Goal: Transaction & Acquisition: Purchase product/service

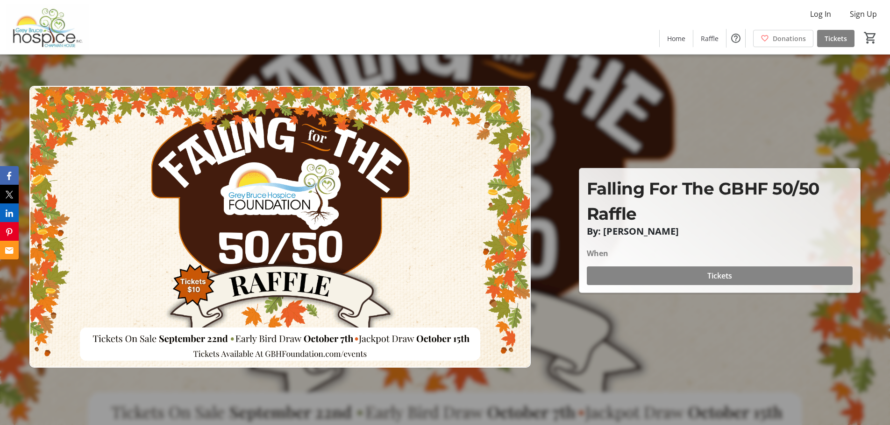
click at [720, 277] on span "Tickets" at bounding box center [719, 275] width 25 height 11
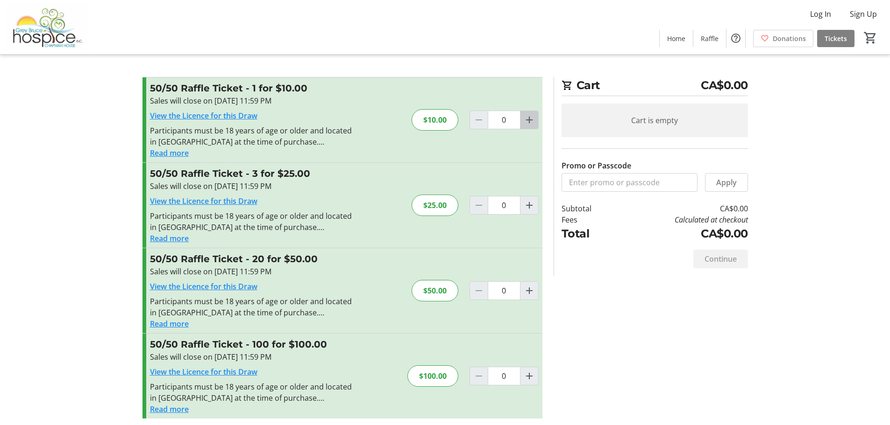
click at [529, 120] on mat-icon "Increment by one" at bounding box center [528, 119] width 11 height 11
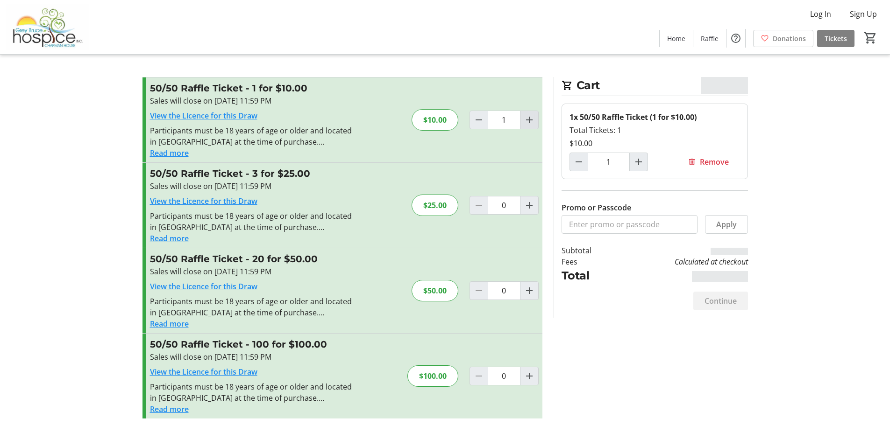
click at [529, 120] on mat-icon "Increment by one" at bounding box center [528, 119] width 11 height 11
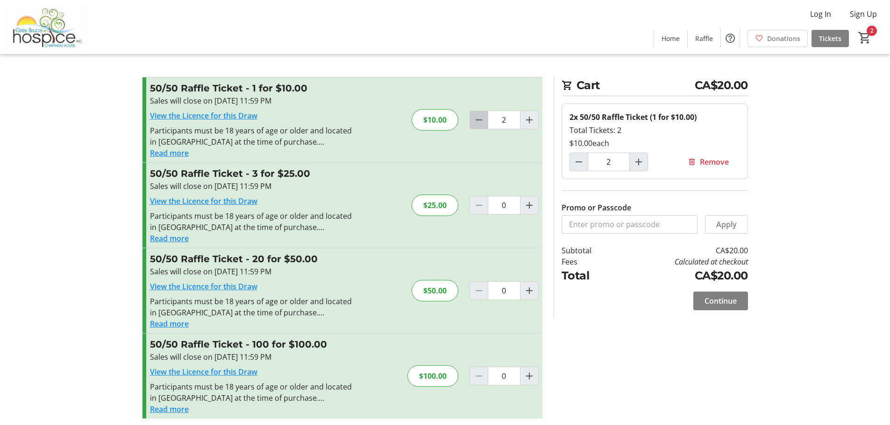
click at [483, 124] on mat-icon "Decrement by one" at bounding box center [478, 119] width 11 height 11
type input "0"
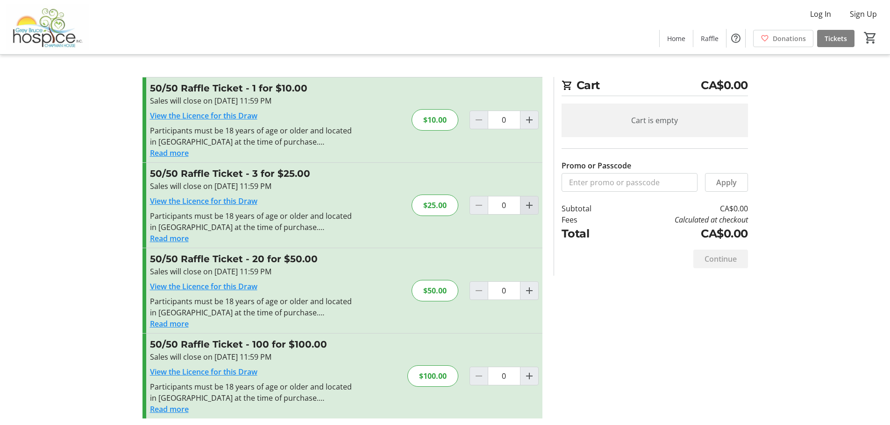
click at [531, 202] on mat-icon "Increment by one" at bounding box center [528, 205] width 11 height 11
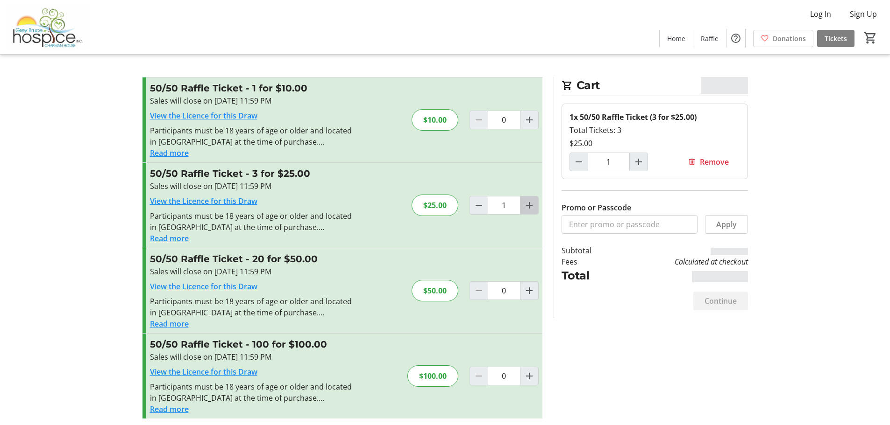
click at [531, 202] on mat-icon "Increment by one" at bounding box center [528, 205] width 11 height 11
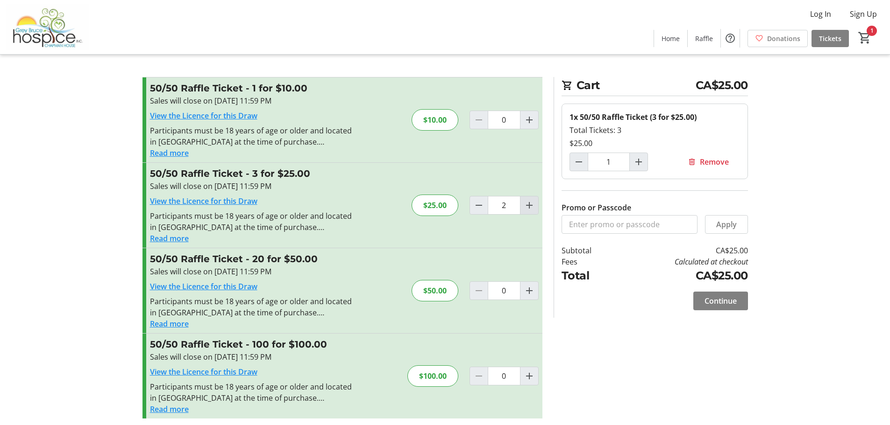
click at [531, 202] on mat-icon "Increment by one" at bounding box center [528, 205] width 11 height 11
type input "3"
click at [474, 207] on mat-icon "Decrement by one" at bounding box center [478, 205] width 11 height 11
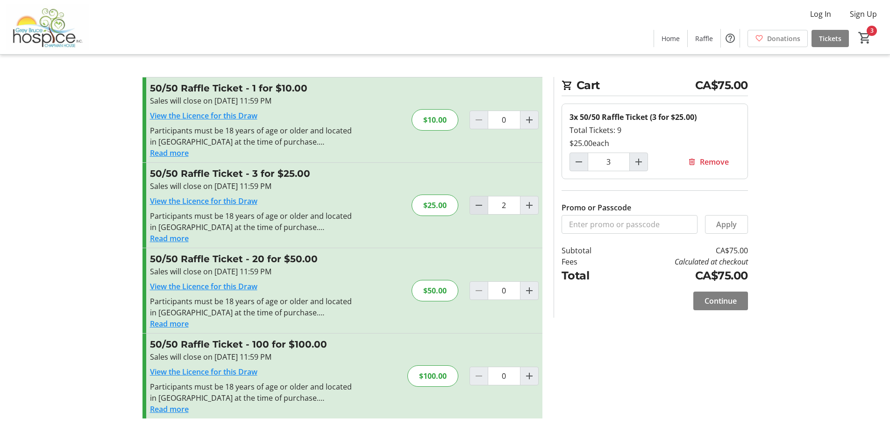
type input "1"
click at [716, 301] on span "Continue" at bounding box center [720, 301] width 32 height 11
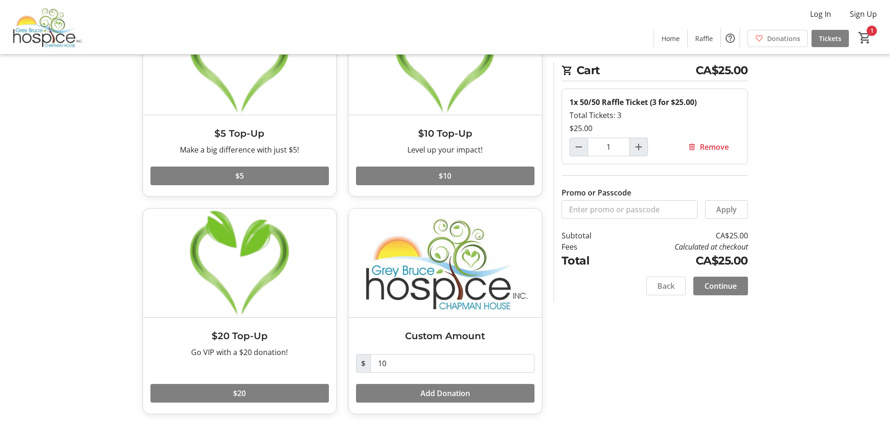
scroll to position [100, 0]
click at [722, 288] on span "Continue" at bounding box center [720, 286] width 32 height 11
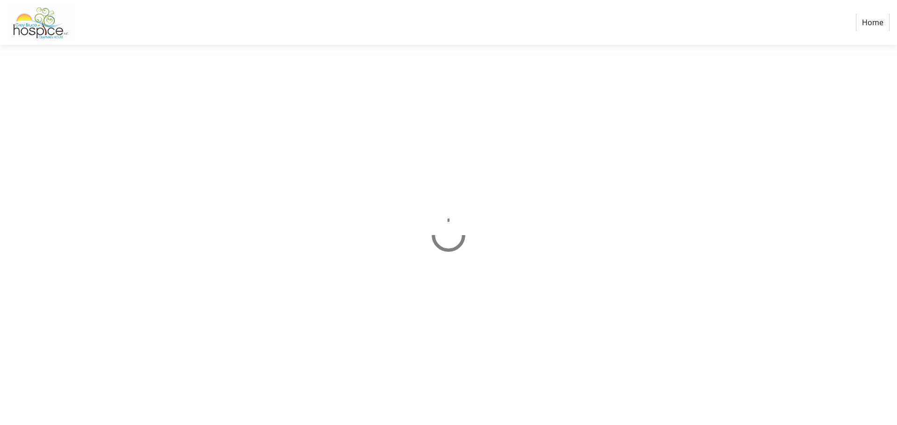
select select "CA"
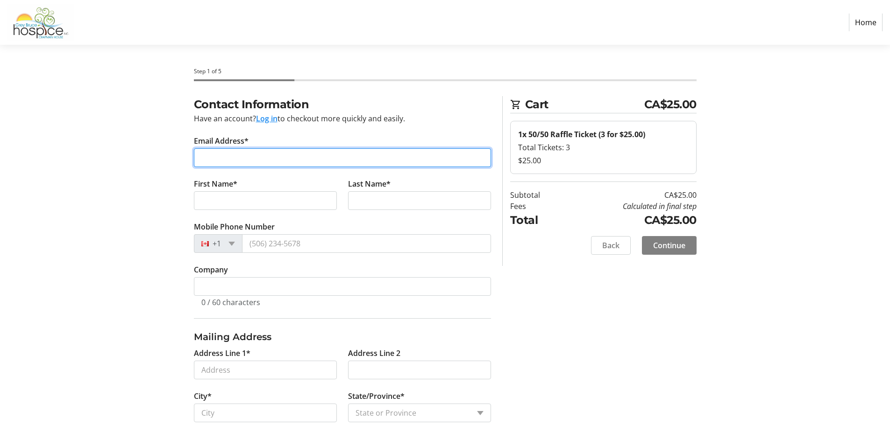
click at [265, 157] on input "Email Address*" at bounding box center [342, 157] width 297 height 19
type input "[EMAIL_ADDRESS][DOMAIN_NAME]"
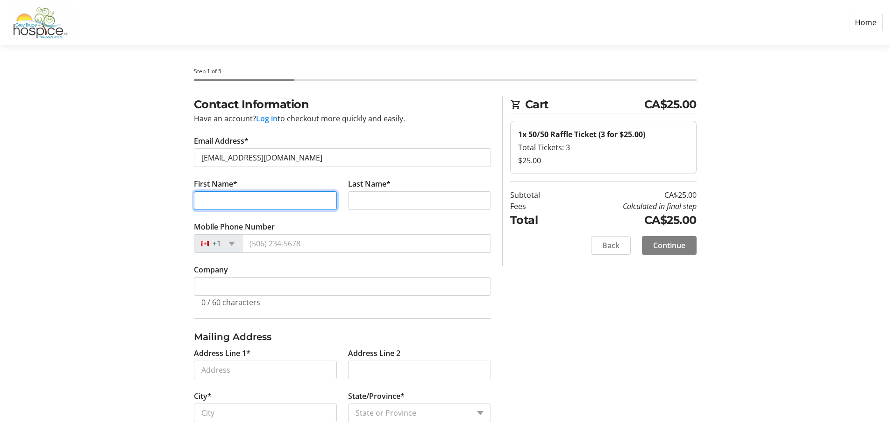
click at [307, 202] on input "First Name*" at bounding box center [265, 200] width 143 height 19
type input "F"
type input "[PERSON_NAME]"
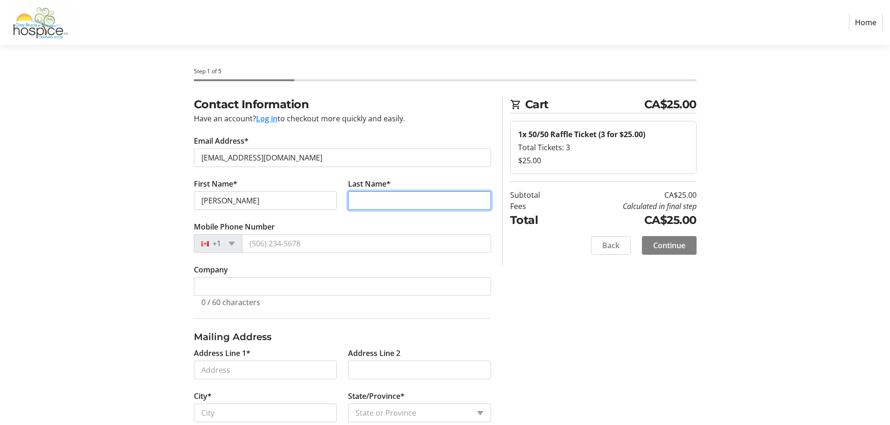
click at [362, 200] on input "Last Name*" at bounding box center [419, 200] width 143 height 19
type input "van Trigt"
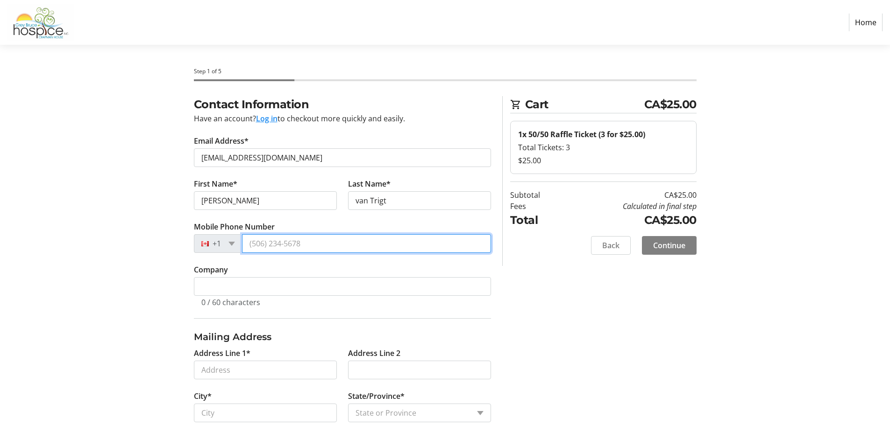
click at [333, 245] on input "Mobile Phone Number" at bounding box center [366, 243] width 249 height 19
type input "[PHONE_NUMBER]"
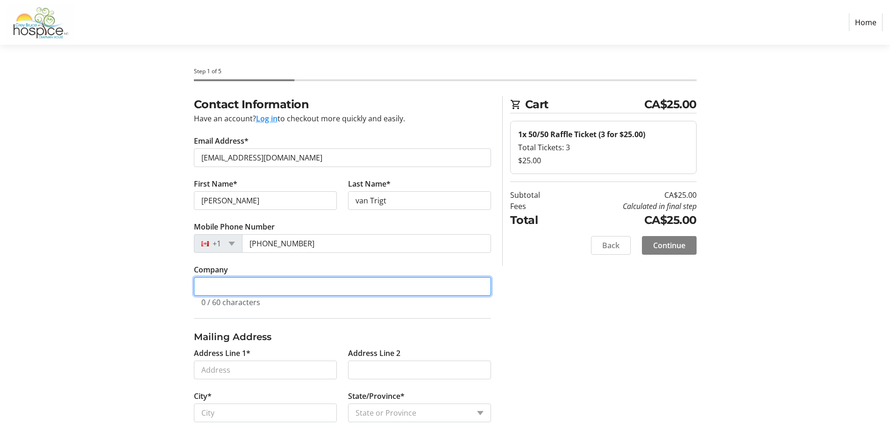
click at [292, 290] on input "Company" at bounding box center [342, 286] width 297 height 19
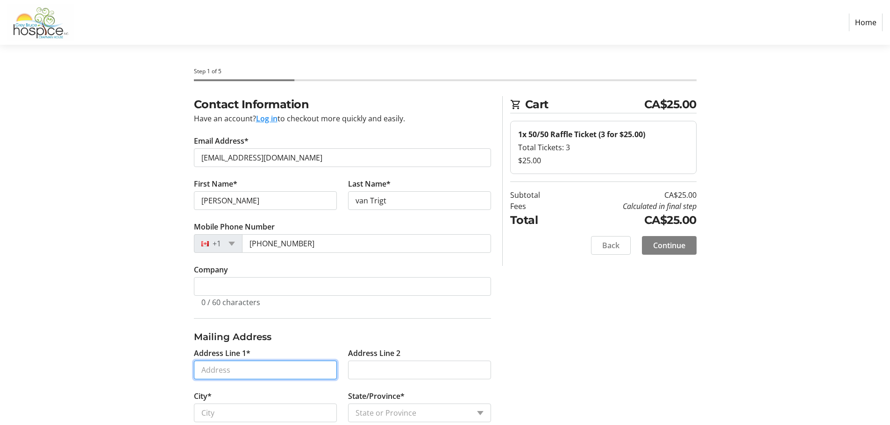
click at [271, 370] on input "Address Line 1*" at bounding box center [265, 370] width 143 height 19
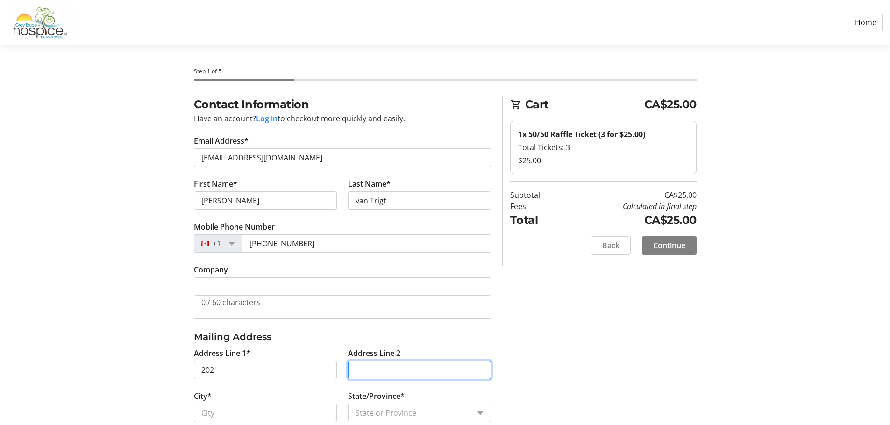
click at [365, 367] on input "Address Line 2" at bounding box center [419, 370] width 143 height 19
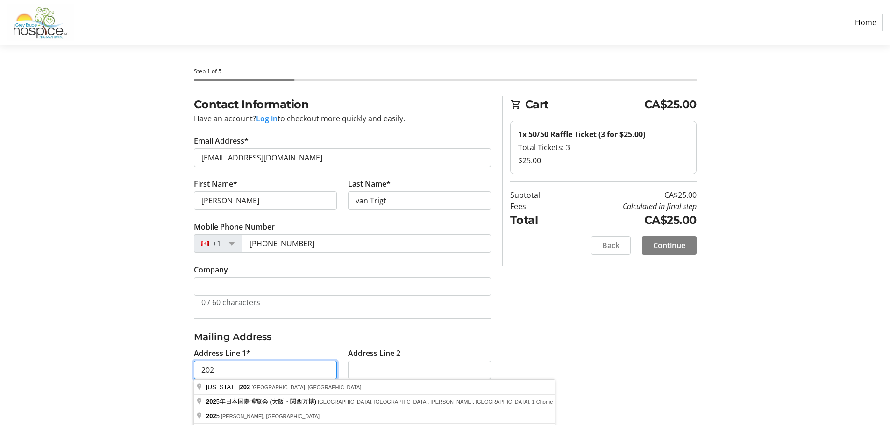
click at [224, 370] on input "202" at bounding box center [265, 370] width 143 height 19
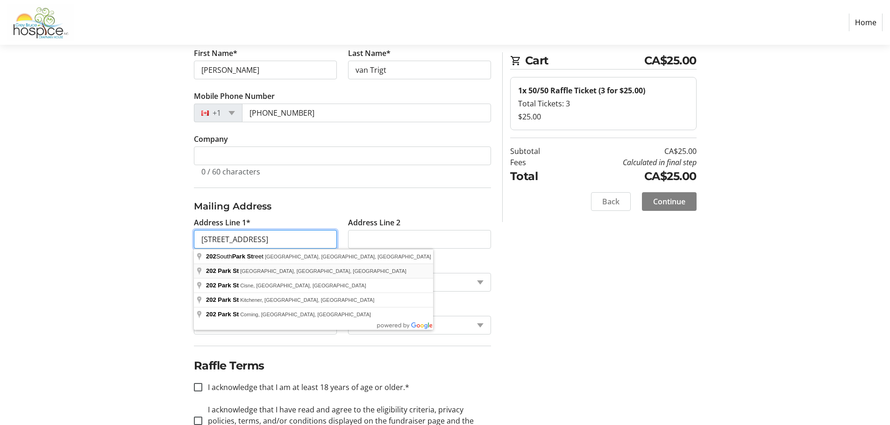
scroll to position [132, 0]
type input "[STREET_ADDRESS]"
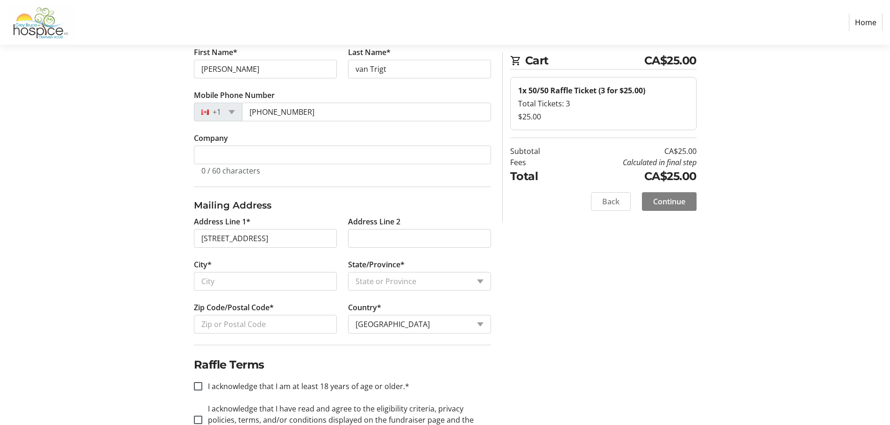
click at [543, 260] on div "Contact Information Have an account? Log in to checkout more quickly and easily…" at bounding box center [445, 212] width 616 height 495
click at [324, 287] on input "City*" at bounding box center [265, 281] width 143 height 19
type input "[PERSON_NAME] Sound"
click at [478, 280] on select "State or Province State or Province [GEOGRAPHIC_DATA] [GEOGRAPHIC_DATA] [GEOGRA…" at bounding box center [419, 281] width 143 height 19
select select "ON"
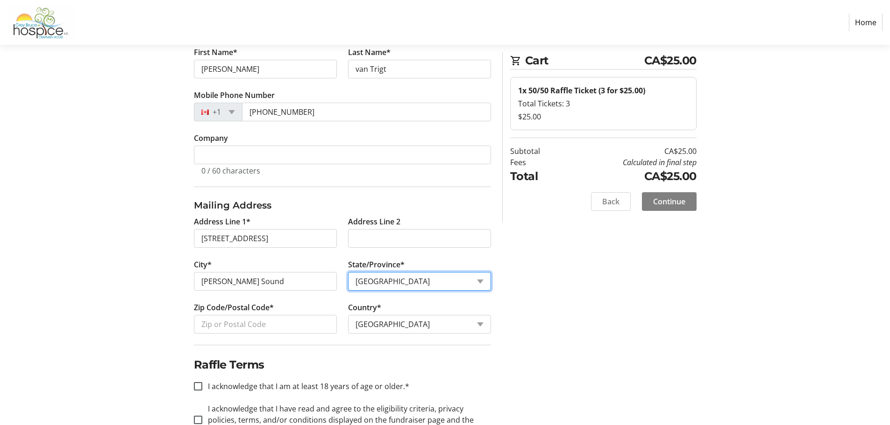
click at [348, 272] on select "State or Province State or Province [GEOGRAPHIC_DATA] [GEOGRAPHIC_DATA] [GEOGRA…" at bounding box center [419, 281] width 143 height 19
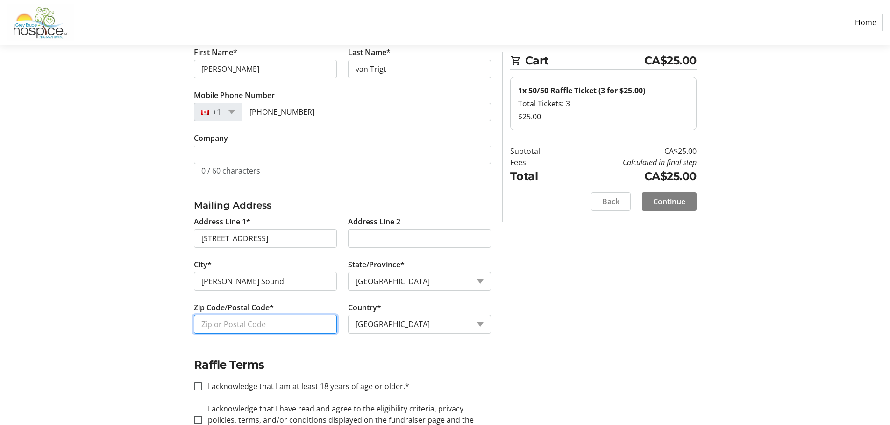
click at [265, 325] on input "Zip Code/Postal Code*" at bounding box center [265, 324] width 143 height 19
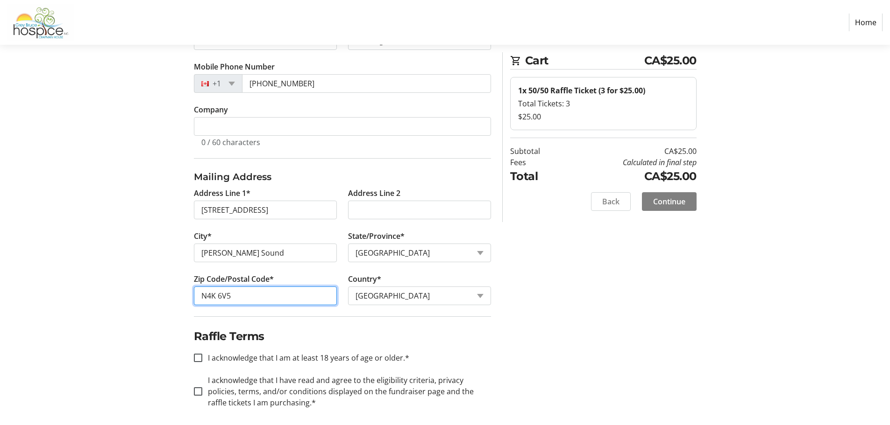
scroll to position [166, 0]
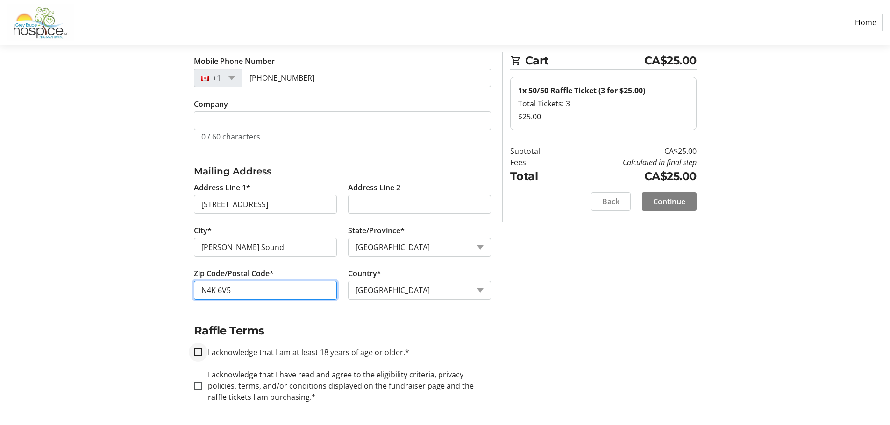
type input "N4K 6V5"
click at [197, 352] on input "I acknowledge that I am at least 18 years of age or older.*" at bounding box center [198, 352] width 8 height 8
checkbox input "true"
click at [197, 385] on input "I acknowledge that I have read and agree to the eligibility criteria, privacy p…" at bounding box center [198, 386] width 8 height 8
checkbox input "true"
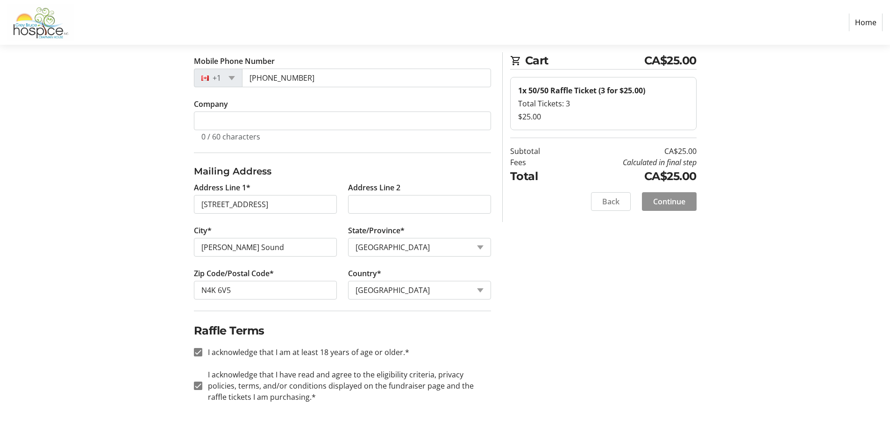
click at [667, 200] on span "Continue" at bounding box center [669, 201] width 32 height 11
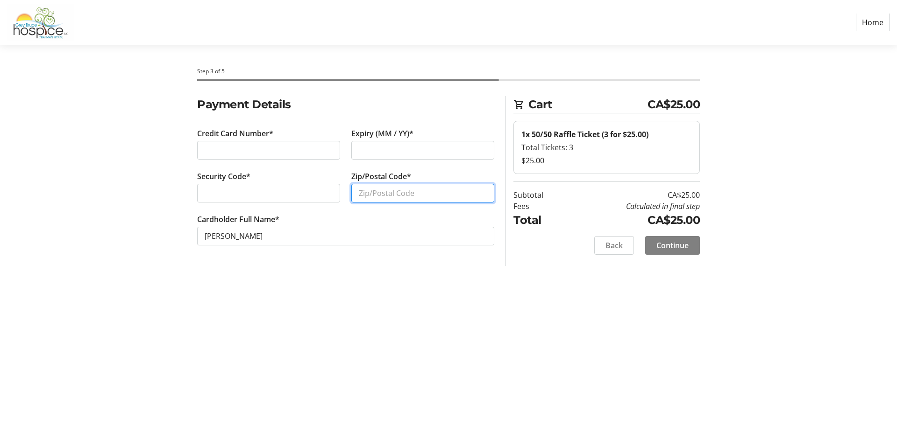
click at [388, 195] on input "Zip/Postal Code*" at bounding box center [422, 193] width 143 height 19
click at [373, 192] on input "N4K6V5" at bounding box center [422, 193] width 143 height 19
type input "N4K 6V5"
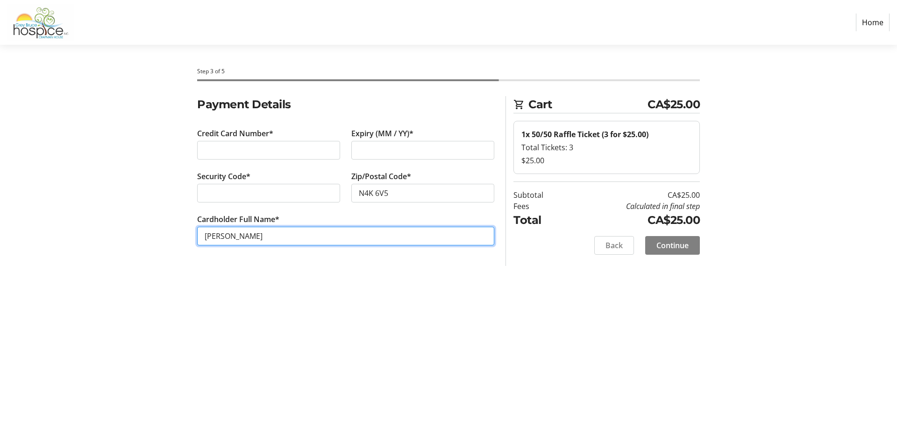
click at [222, 235] on input "[PERSON_NAME]" at bounding box center [345, 236] width 297 height 19
click at [245, 234] on input "[PERSON_NAME]" at bounding box center [345, 236] width 297 height 19
type input "[PERSON_NAME]"
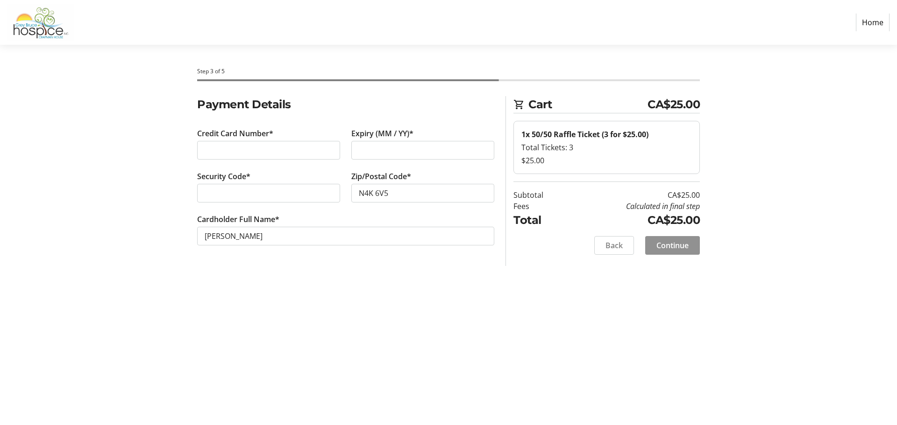
click at [669, 241] on span "Continue" at bounding box center [672, 245] width 32 height 11
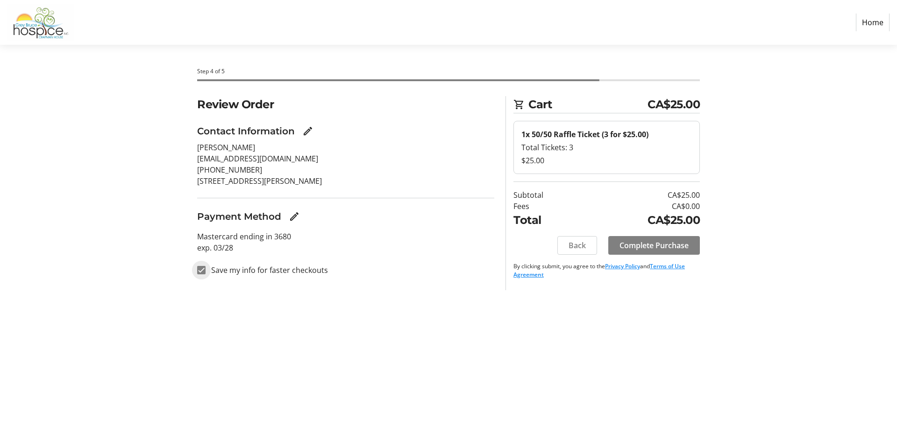
click at [201, 271] on input "Save my info for faster checkouts" at bounding box center [201, 270] width 8 height 8
checkbox input "false"
click at [655, 247] on span "Complete Purchase" at bounding box center [653, 245] width 69 height 11
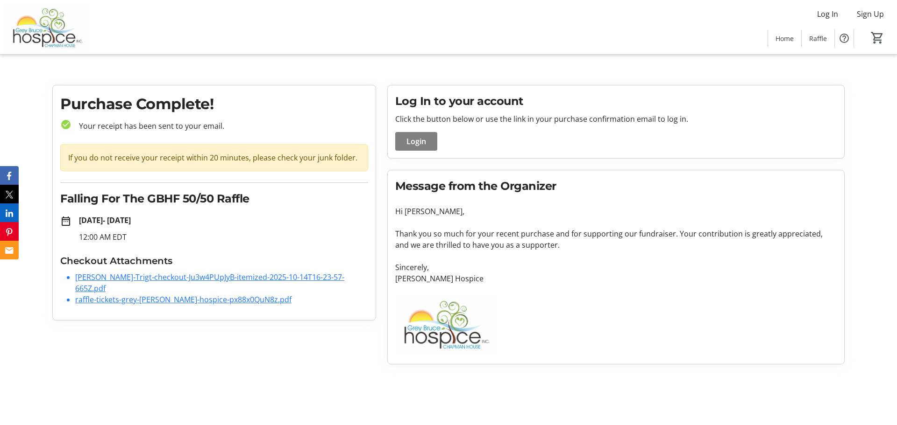
click at [172, 277] on link "[PERSON_NAME]-Trigt-checkout-Ju3w4PUpJyB-itemized-2025-10-14T16-23-57-665Z.pdf" at bounding box center [209, 282] width 269 height 21
